Goal: Entertainment & Leisure: Consume media (video, audio)

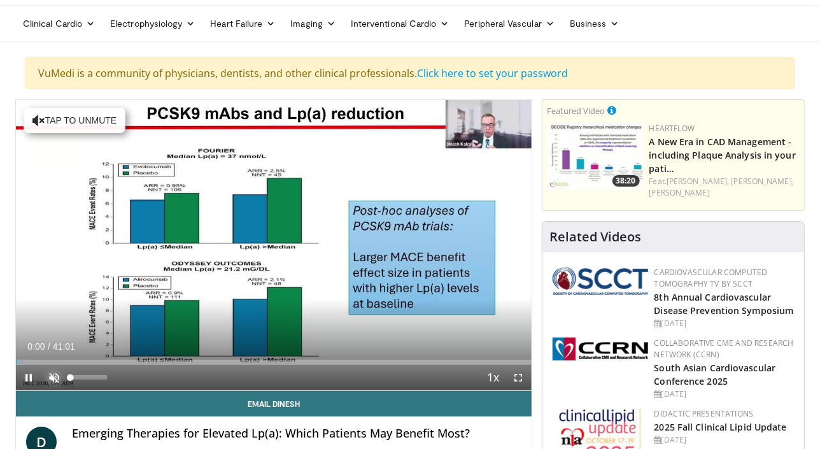
click at [52, 381] on span "Video Player" at bounding box center [53, 377] width 25 height 25
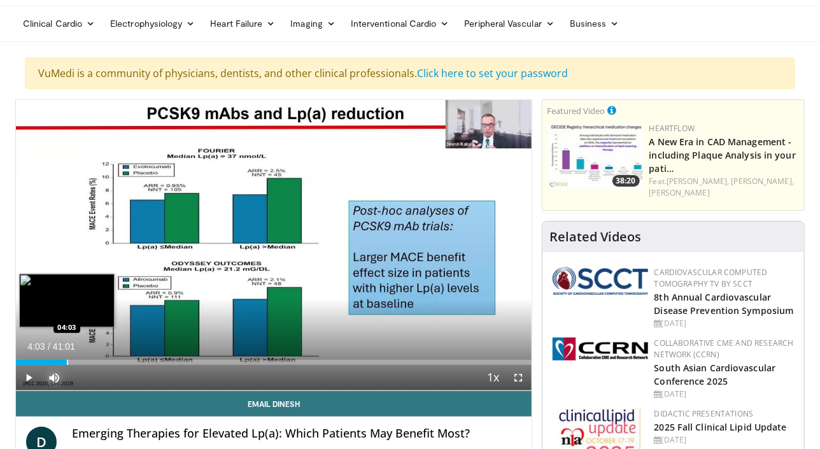
click at [67, 358] on div "Loaded : 1.61% 00:02 04:03" at bounding box center [274, 359] width 516 height 12
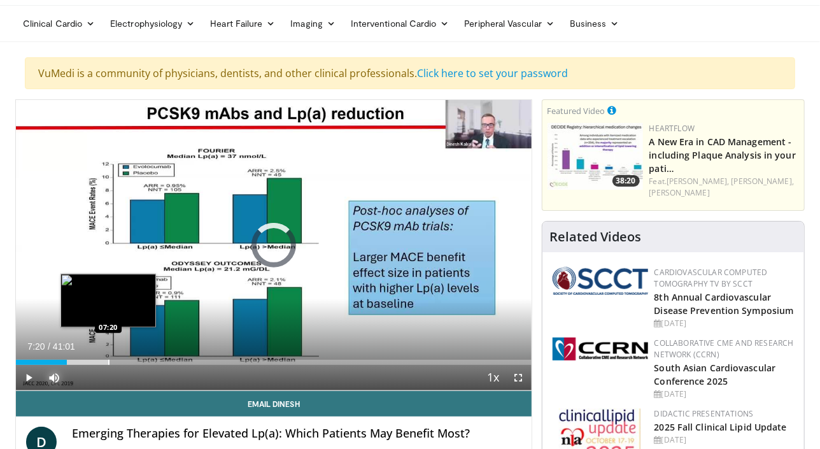
click at [108, 358] on div "Loaded : 18.13% 04:04 07:20" at bounding box center [274, 359] width 516 height 12
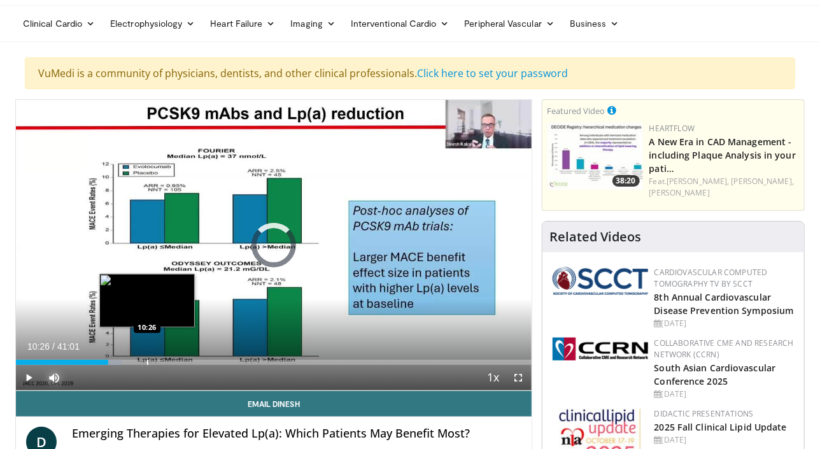
click at [147, 358] on div "Loaded : 20.55% 07:22 10:26" at bounding box center [274, 359] width 516 height 12
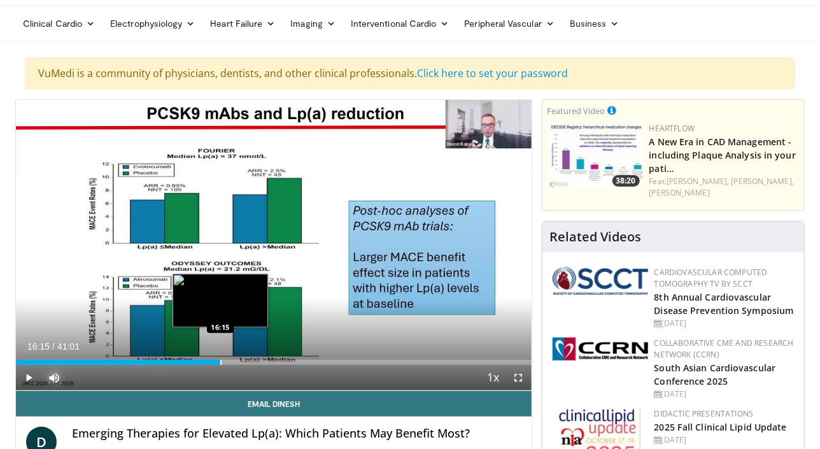
click at [221, 361] on div "Progress Bar" at bounding box center [220, 362] width 1 height 5
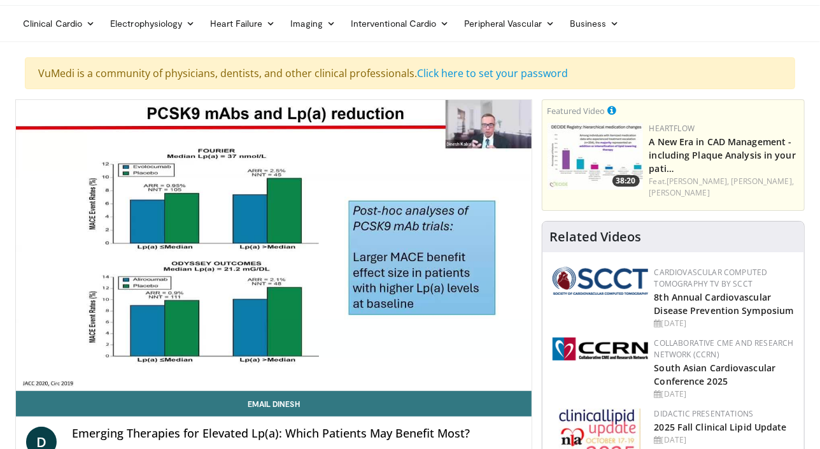
scroll to position [52, 0]
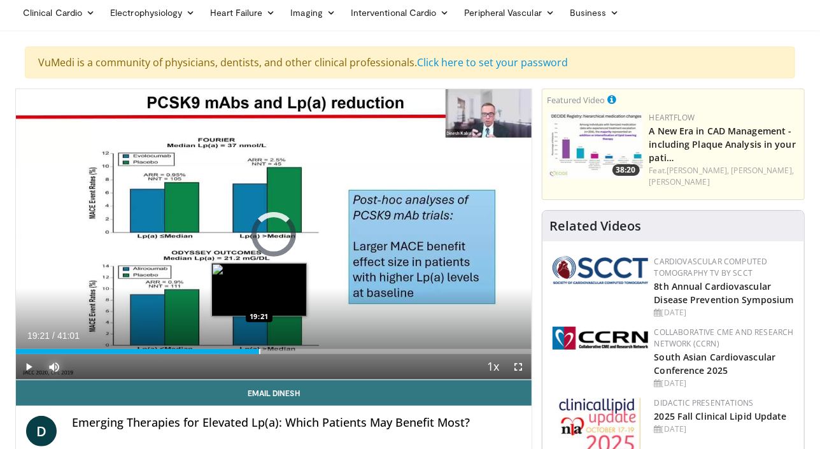
click at [259, 344] on div "Loaded : 43.06% 16:37 19:21" at bounding box center [274, 348] width 516 height 12
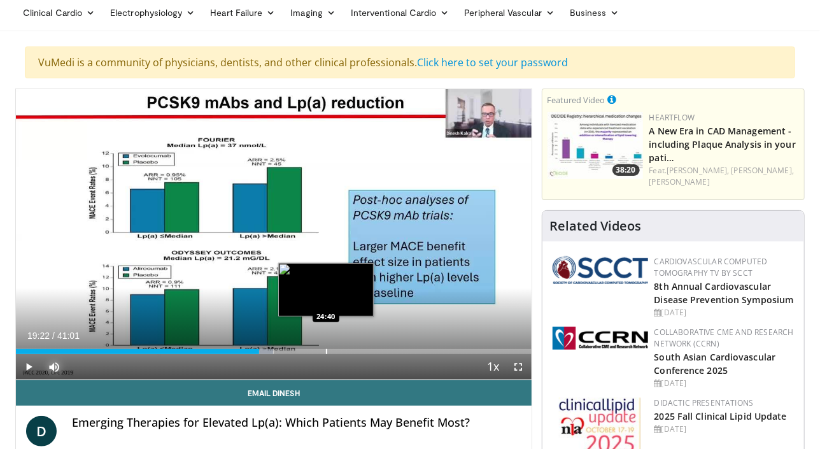
click at [326, 343] on div "Loaded : 49.96% 19:22 24:40" at bounding box center [274, 348] width 516 height 12
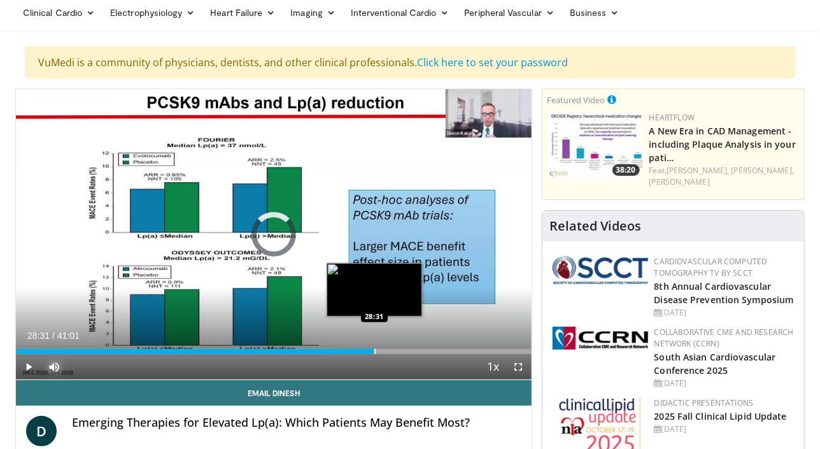
click at [374, 345] on div "Loaded : 62.86% 28:31 28:31" at bounding box center [274, 348] width 516 height 12
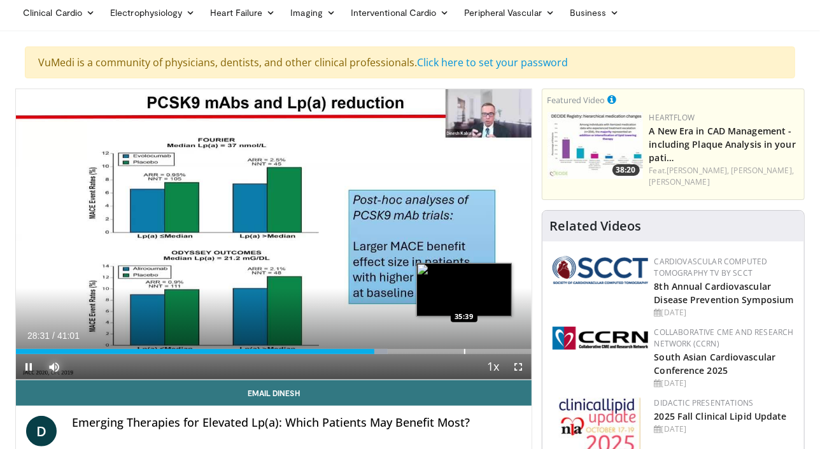
click at [464, 347] on div "Loaded : 72.12% 28:32 35:39" at bounding box center [274, 348] width 516 height 12
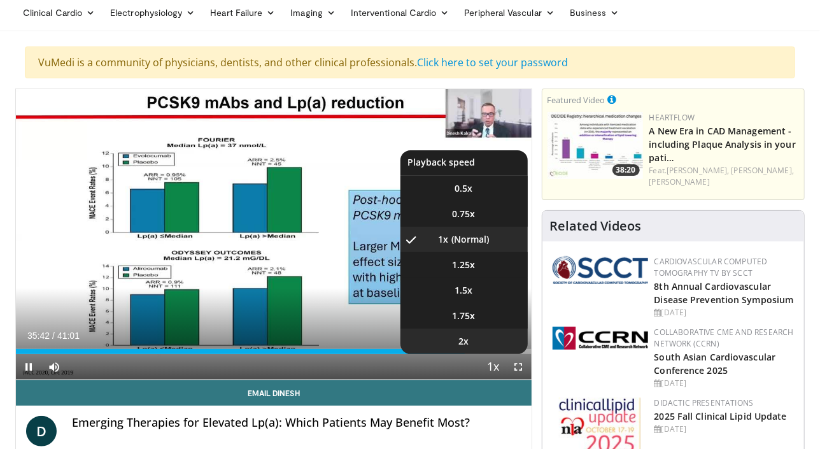
click at [485, 346] on li "2x" at bounding box center [464, 341] width 127 height 25
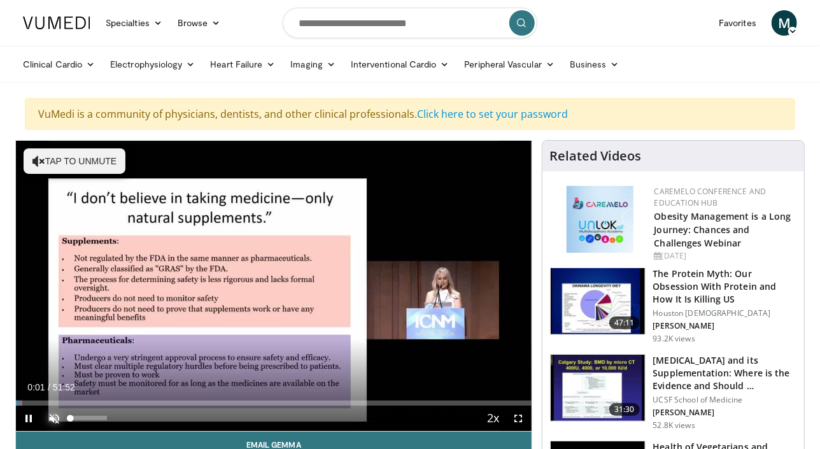
click at [50, 416] on span "Video Player" at bounding box center [53, 418] width 25 height 25
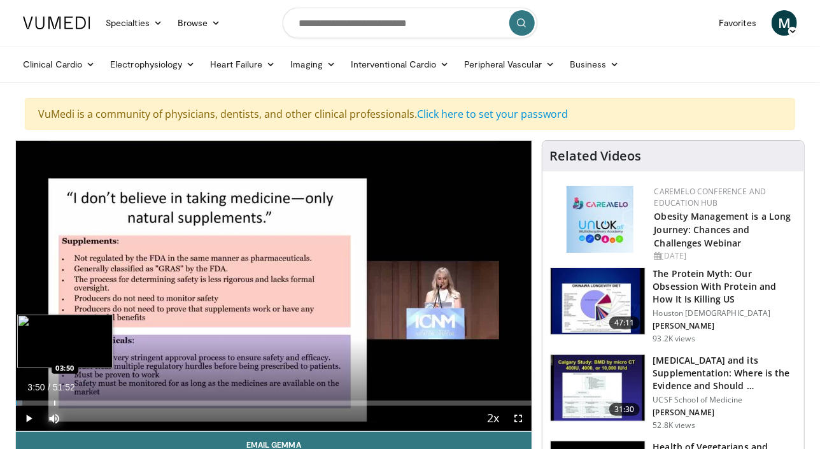
click at [54, 399] on div "Loaded : 1.28% 00:04 03:50" at bounding box center [274, 400] width 516 height 12
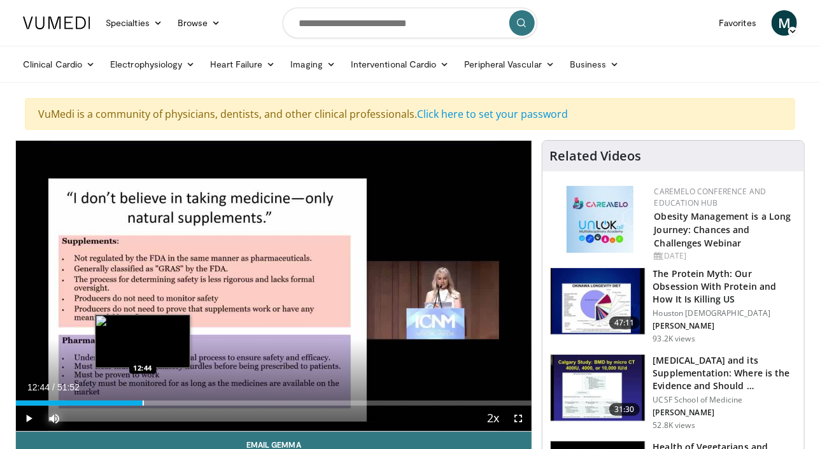
click at [143, 401] on div "Progress Bar" at bounding box center [143, 403] width 1 height 5
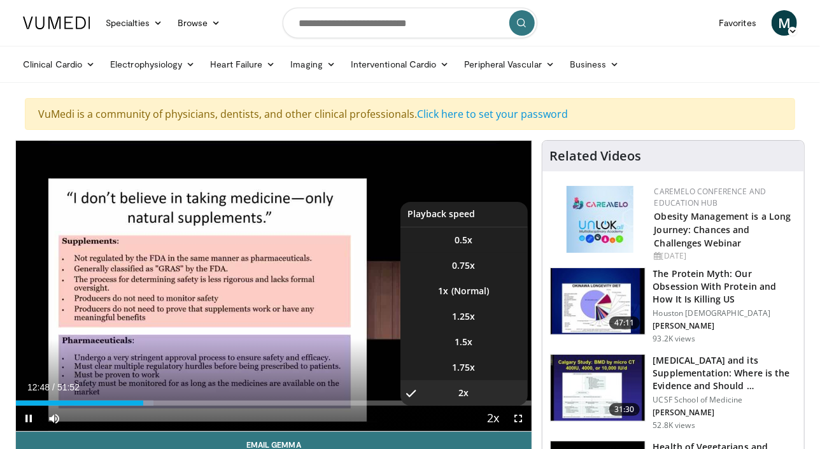
click at [498, 416] on span "Video Player" at bounding box center [494, 418] width 18 height 25
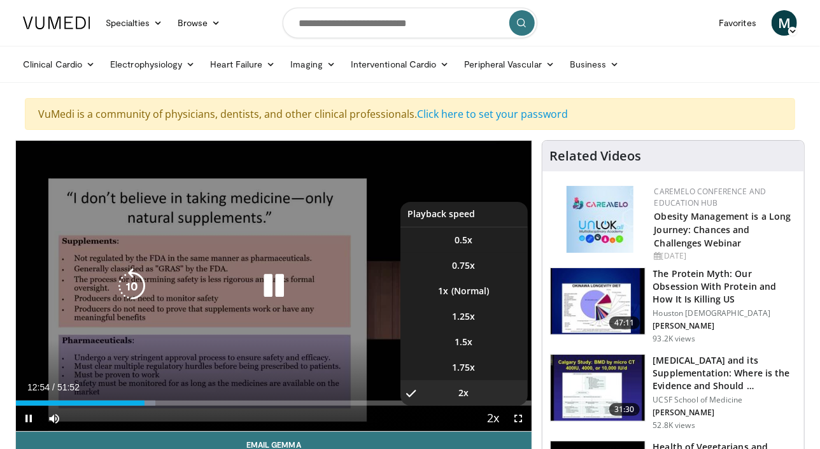
drag, startPoint x: 495, startPoint y: 413, endPoint x: 438, endPoint y: 315, distance: 112.7
click at [481, 406] on div "2x Playback Rate 0.5x 0.75x 1x 1.25x 1.5x 1.75x 2x , selected" at bounding box center [493, 418] width 25 height 25
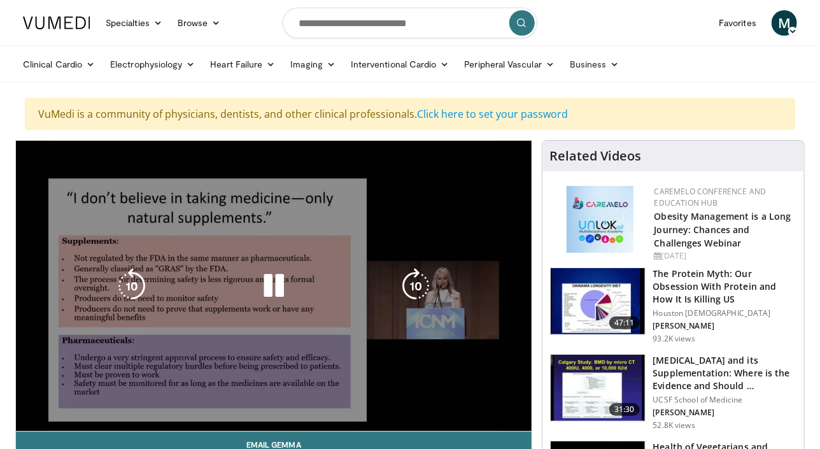
click at [438, 315] on div "10 seconds Tap to unmute" at bounding box center [274, 286] width 516 height 290
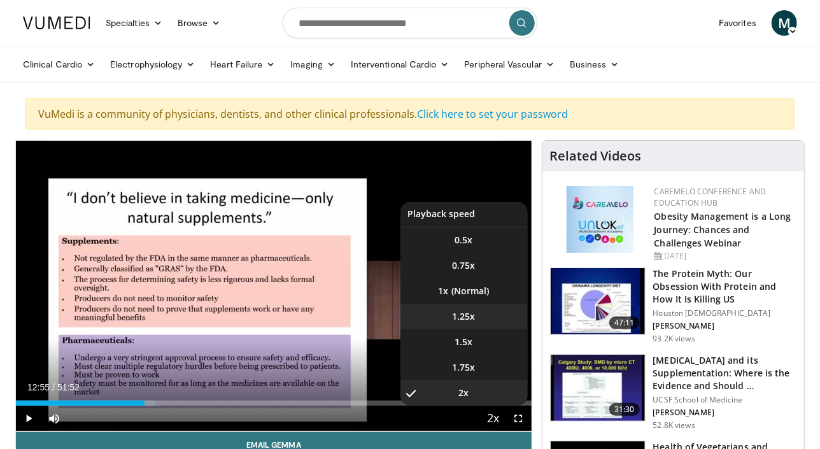
click at [453, 315] on span "1.25x" at bounding box center [464, 316] width 23 height 13
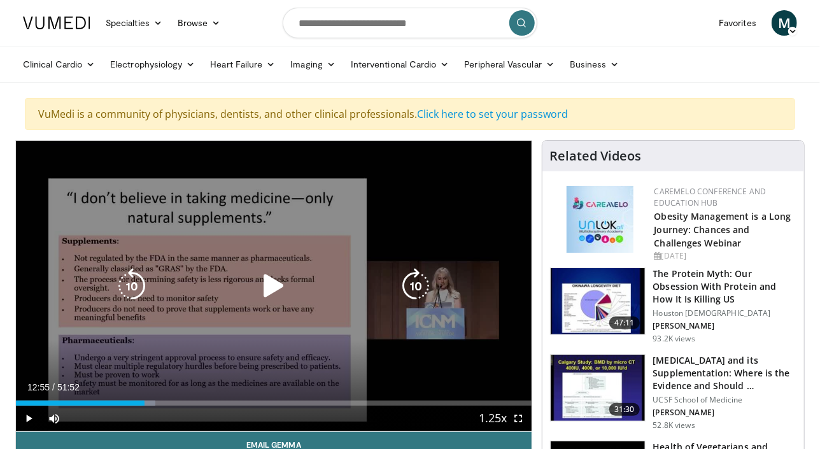
click at [271, 284] on icon "Video Player" at bounding box center [274, 286] width 36 height 36
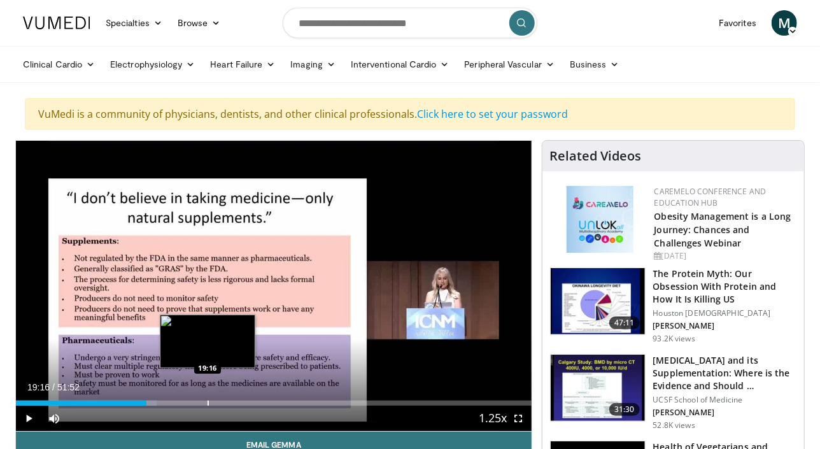
click at [208, 399] on div "Loaded : 27.31% 13:08 19:16" at bounding box center [274, 400] width 516 height 12
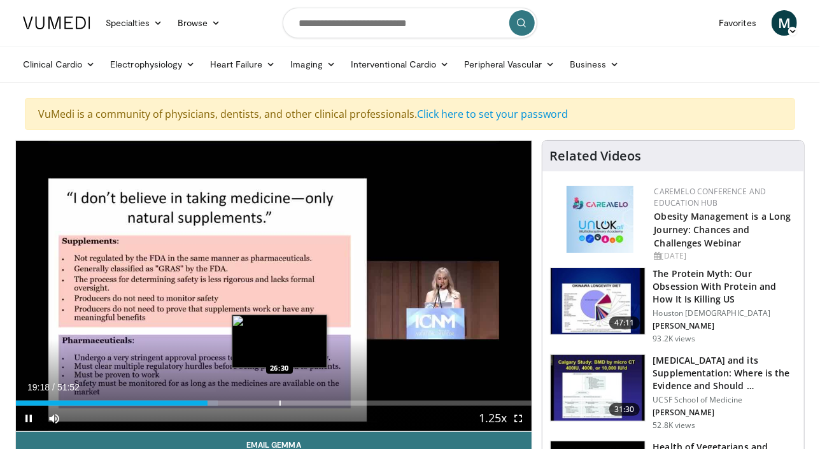
click at [280, 404] on div "Progress Bar" at bounding box center [280, 403] width 1 height 5
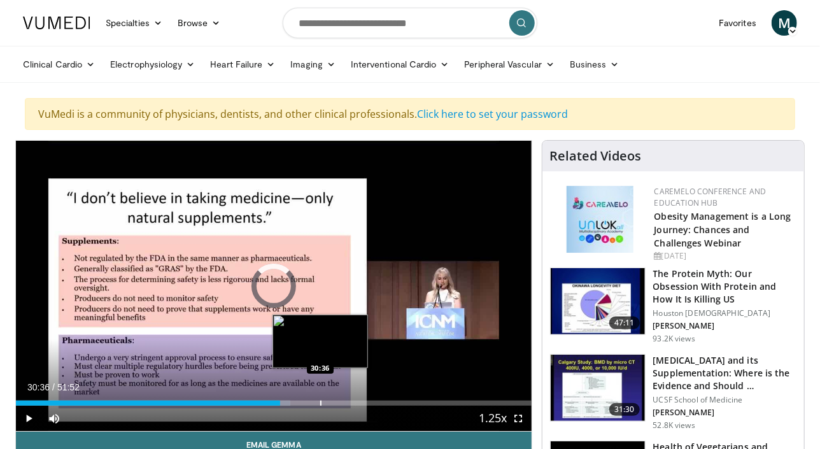
click at [320, 397] on div "Loaded : 53.23% 26:33 30:36" at bounding box center [274, 400] width 516 height 12
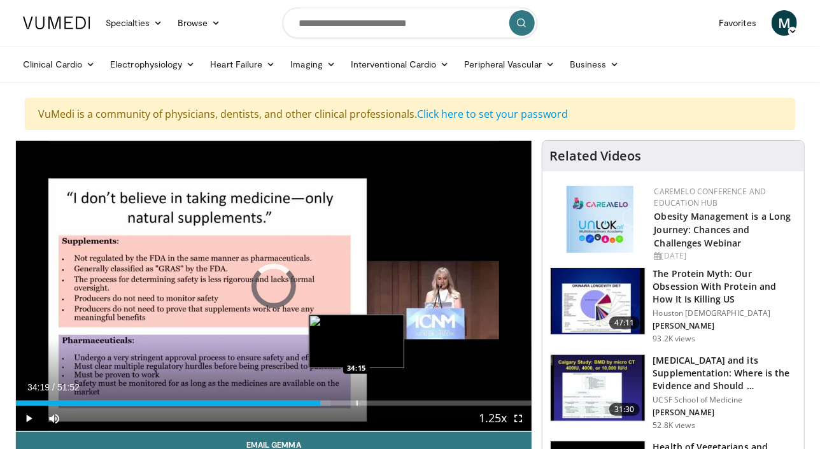
click at [357, 396] on div "Loaded : 61.05% 30:38 34:15" at bounding box center [274, 400] width 516 height 12
click at [341, 398] on div "Loaded : 68.44% 34:23 32:39" at bounding box center [274, 400] width 516 height 12
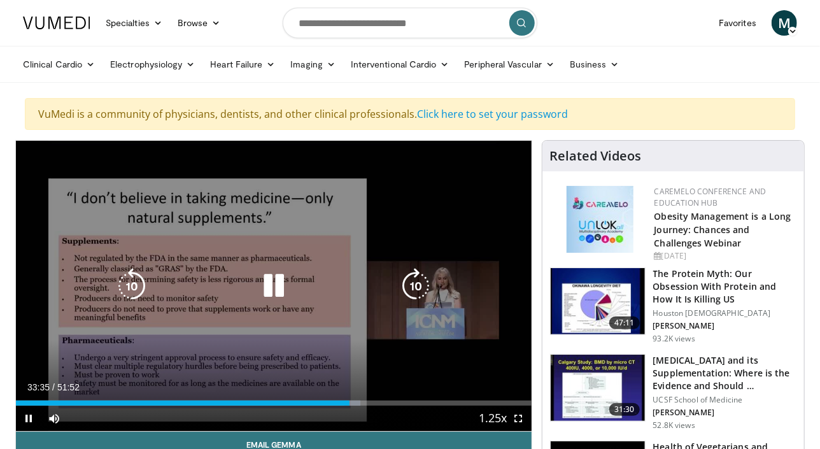
click at [412, 288] on icon "Video Player" at bounding box center [416, 286] width 36 height 36
click at [413, 285] on icon "Video Player" at bounding box center [416, 286] width 36 height 36
click at [417, 283] on icon "Video Player" at bounding box center [416, 286] width 36 height 36
click at [418, 283] on icon "Video Player" at bounding box center [416, 286] width 36 height 36
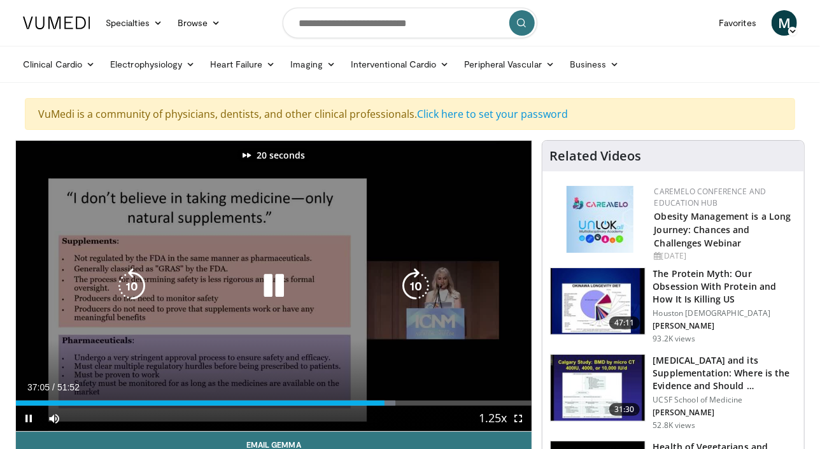
click at [417, 287] on icon "Video Player" at bounding box center [416, 286] width 36 height 36
click at [420, 285] on icon "Video Player" at bounding box center [416, 286] width 36 height 36
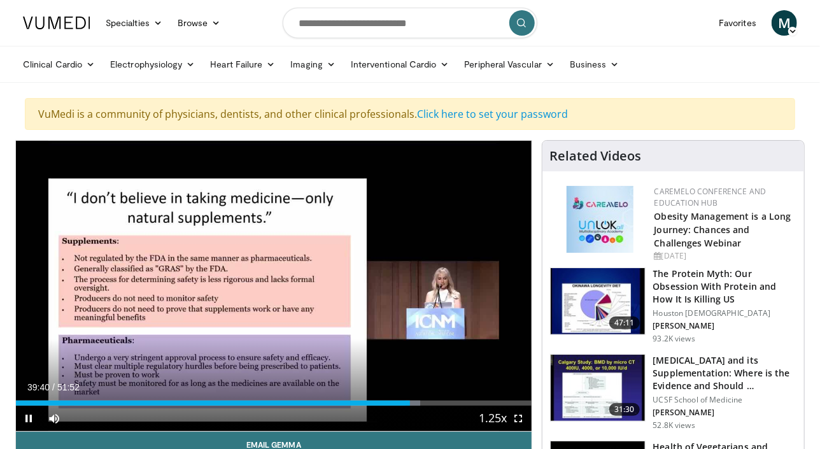
click at [418, 288] on div "10 seconds Tap to unmute" at bounding box center [274, 286] width 516 height 290
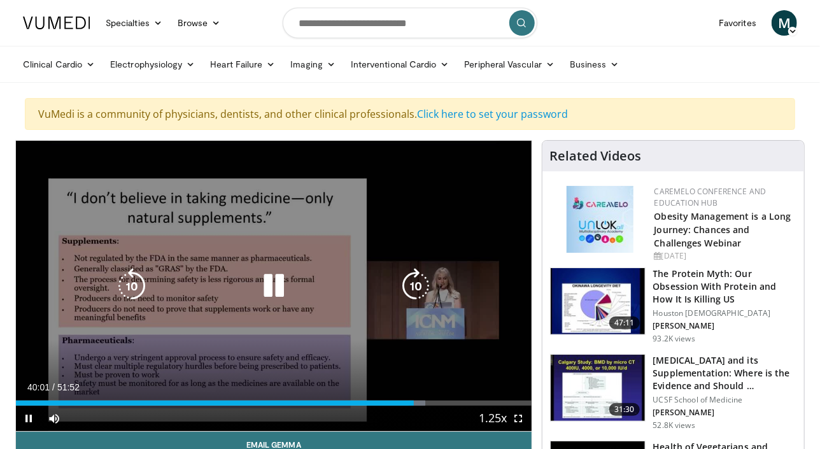
click at [415, 280] on icon "Video Player" at bounding box center [416, 286] width 36 height 36
click at [417, 285] on icon "Video Player" at bounding box center [416, 286] width 36 height 36
click at [417, 288] on icon "Video Player" at bounding box center [416, 286] width 36 height 36
click at [418, 292] on icon "Video Player" at bounding box center [416, 286] width 36 height 36
click at [424, 289] on icon "Video Player" at bounding box center [416, 286] width 36 height 36
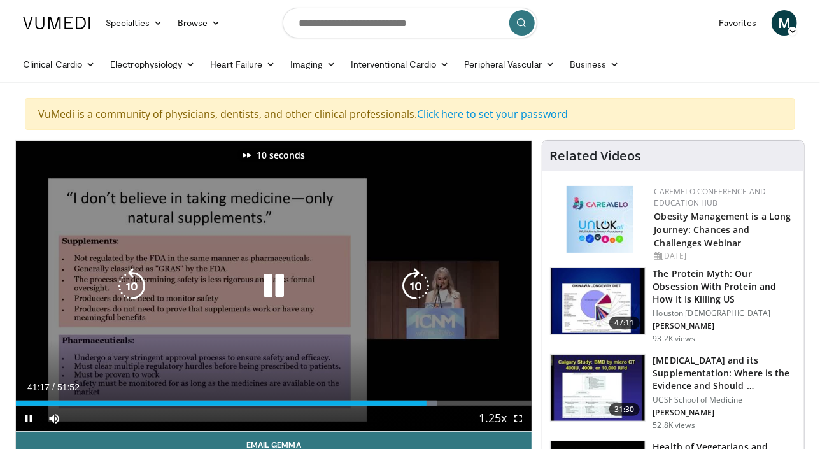
click at [424, 289] on icon "Video Player" at bounding box center [416, 286] width 36 height 36
click at [415, 288] on icon "Video Player" at bounding box center [416, 286] width 36 height 36
click at [421, 281] on icon "Video Player" at bounding box center [416, 286] width 36 height 36
click at [408, 285] on icon "Video Player" at bounding box center [416, 286] width 36 height 36
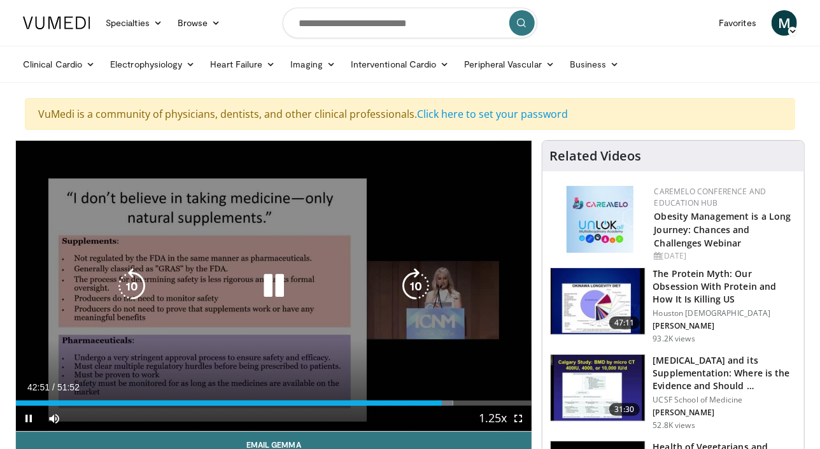
click at [410, 283] on icon "Video Player" at bounding box center [416, 286] width 36 height 36
click at [418, 283] on icon "Video Player" at bounding box center [416, 286] width 36 height 36
click at [418, 284] on icon "Video Player" at bounding box center [416, 286] width 36 height 36
click at [418, 291] on icon "Video Player" at bounding box center [416, 286] width 36 height 36
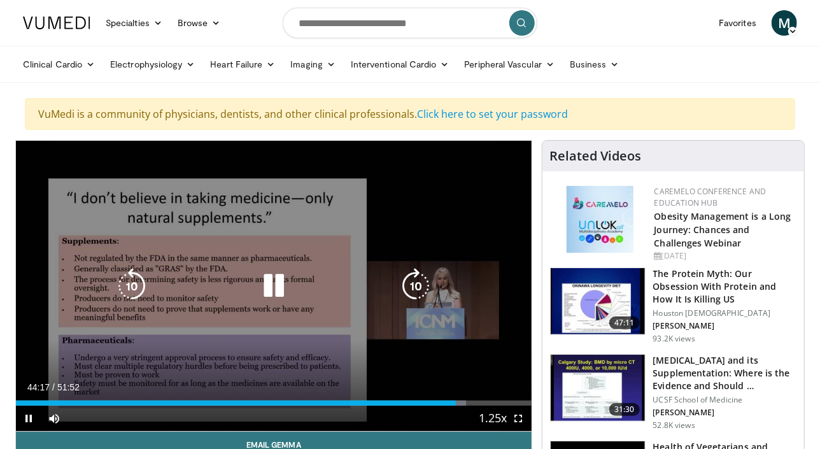
click at [418, 287] on icon "Video Player" at bounding box center [416, 286] width 36 height 36
click at [411, 281] on icon "Video Player" at bounding box center [416, 286] width 36 height 36
click at [412, 283] on icon "Video Player" at bounding box center [416, 286] width 36 height 36
click at [416, 290] on icon "Video Player" at bounding box center [416, 286] width 36 height 36
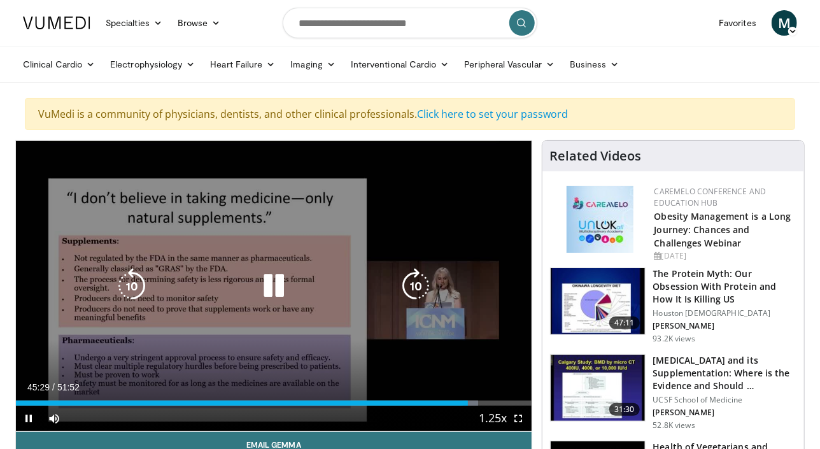
click at [416, 285] on icon "Video Player" at bounding box center [416, 286] width 36 height 36
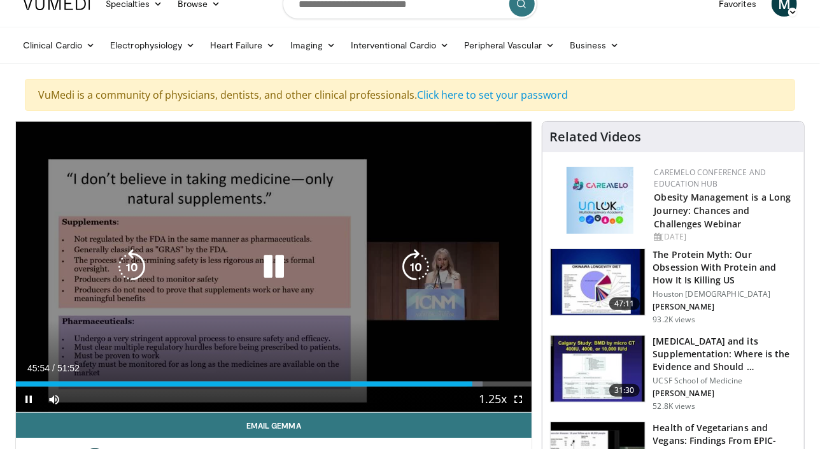
scroll to position [20, 0]
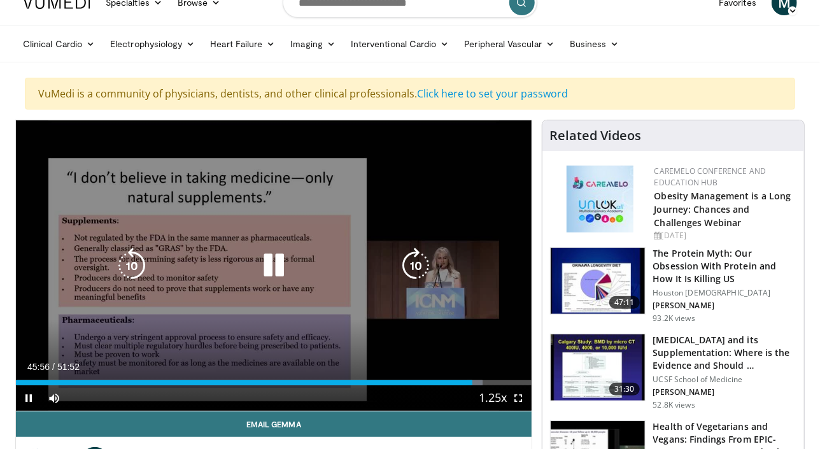
click at [420, 262] on icon "Video Player" at bounding box center [416, 266] width 36 height 36
click at [409, 263] on icon "Video Player" at bounding box center [416, 266] width 36 height 36
click at [419, 269] on icon "Video Player" at bounding box center [416, 266] width 36 height 36
